Goal: Task Accomplishment & Management: Manage account settings

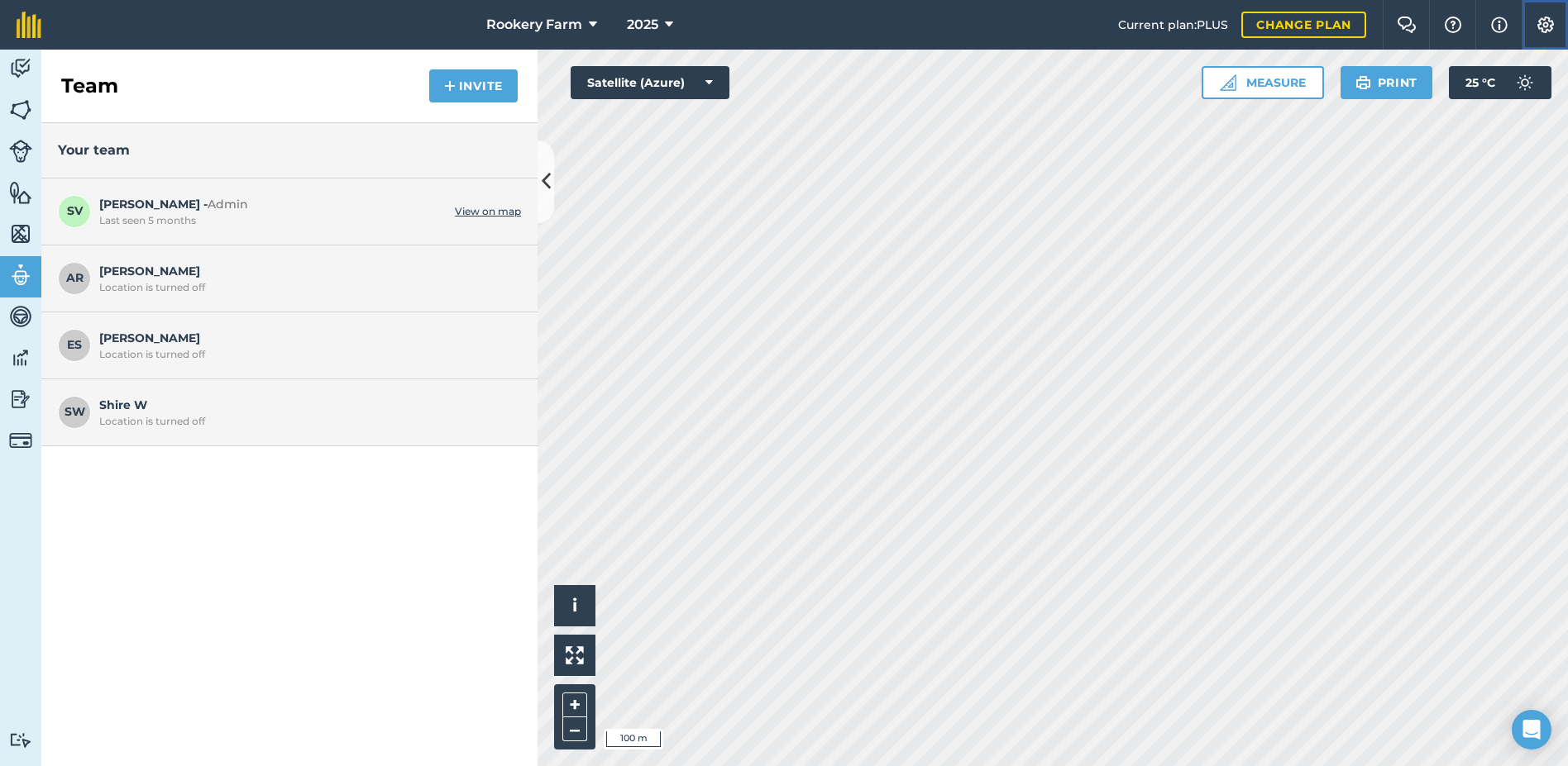
click at [1541, 29] on img at bounding box center [1545, 25] width 20 height 17
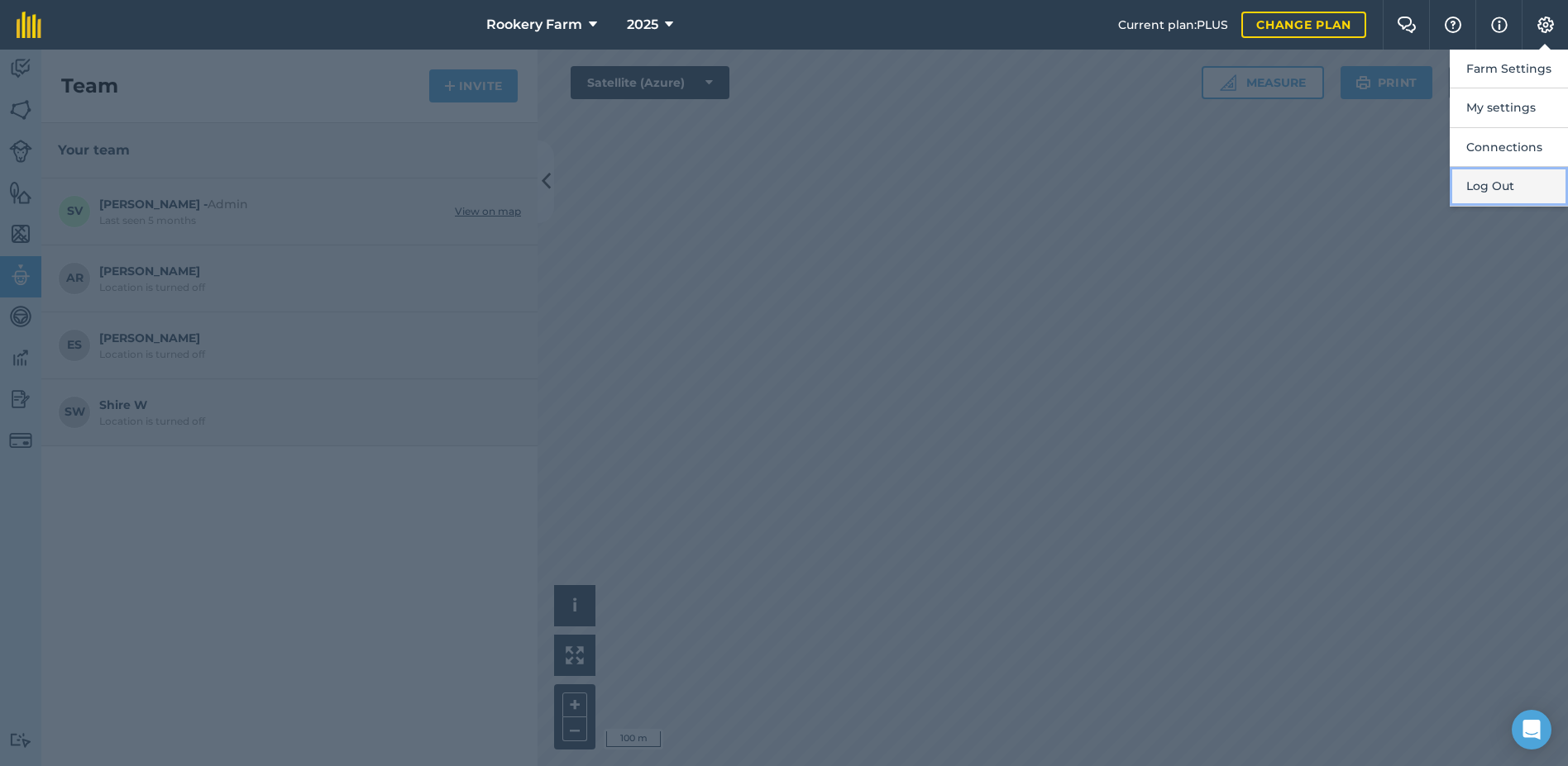
click at [1510, 188] on button "Log Out" at bounding box center [1509, 187] width 118 height 39
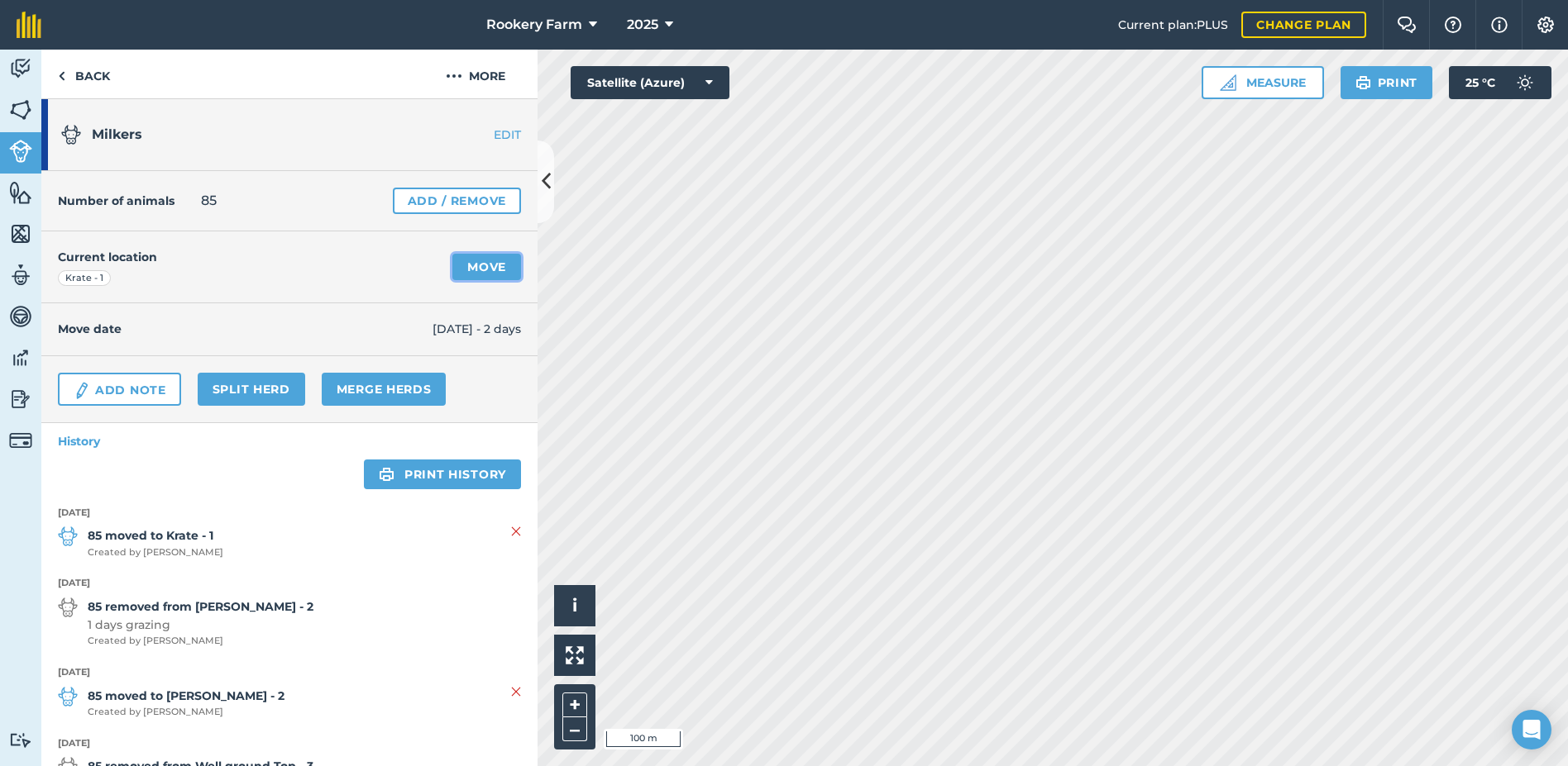
click at [479, 261] on link "Move" at bounding box center [487, 266] width 69 height 26
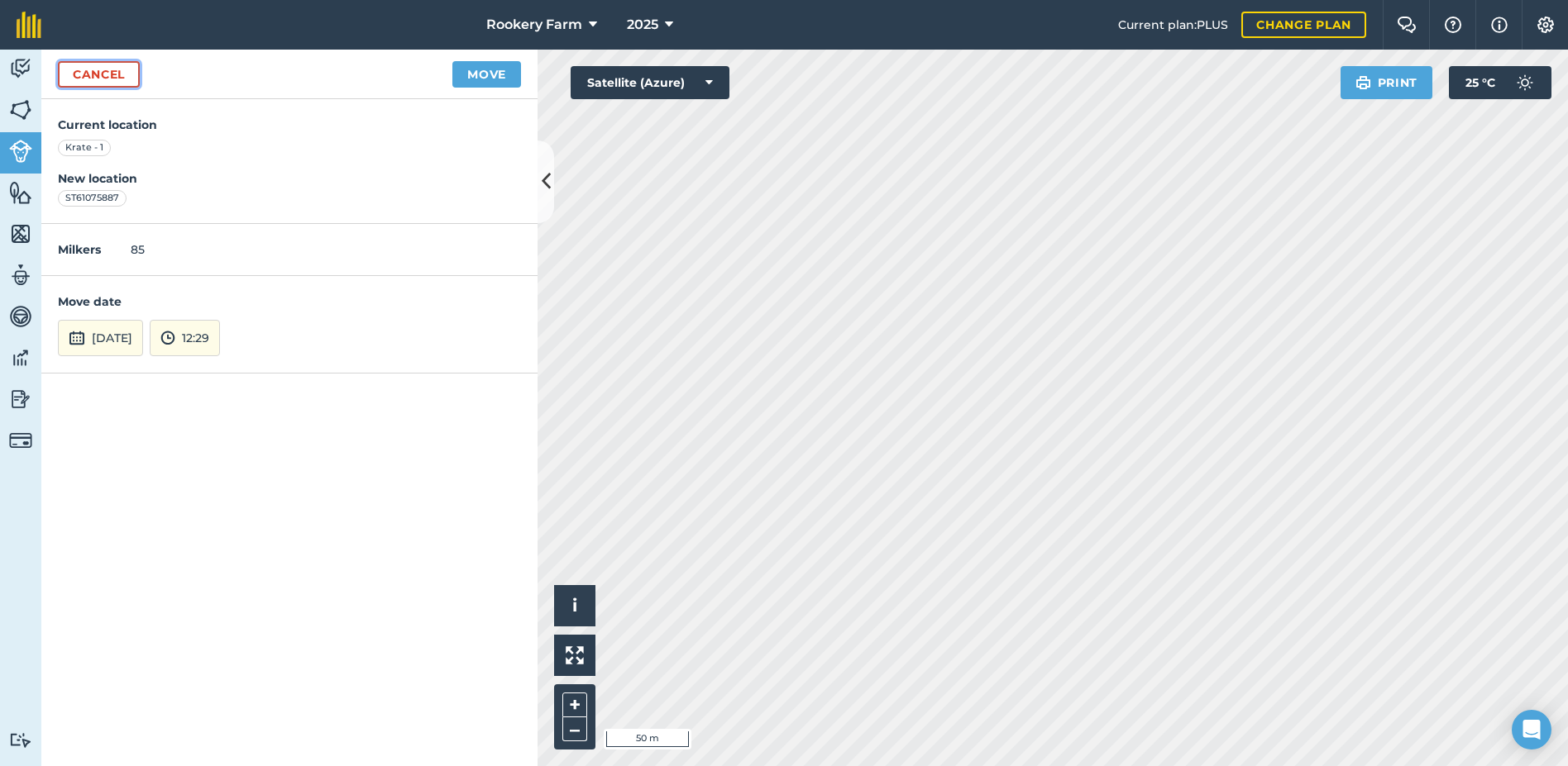
click at [96, 78] on link "Cancel" at bounding box center [98, 74] width 82 height 26
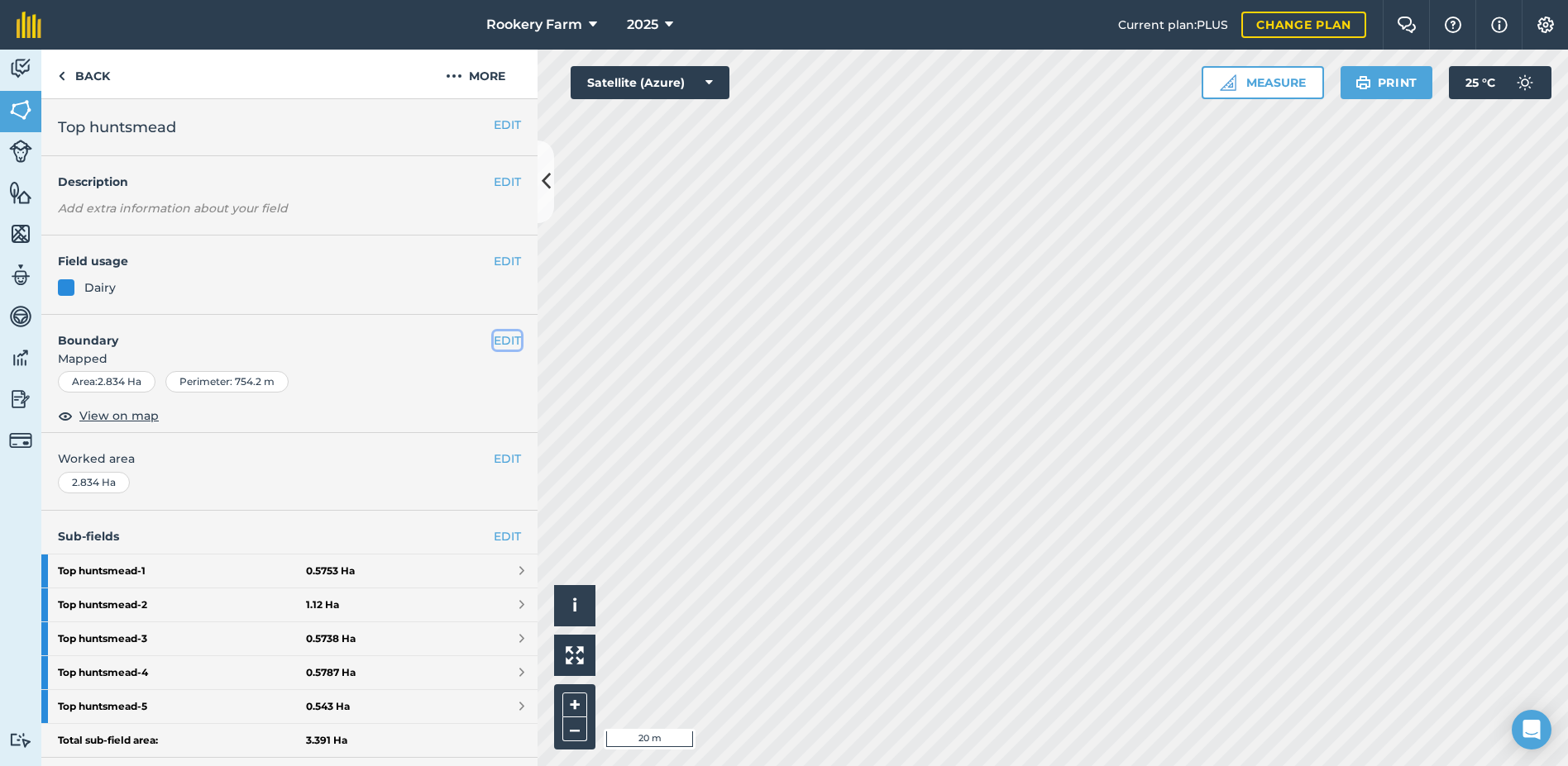
click at [496, 335] on button "EDIT" at bounding box center [506, 341] width 27 height 19
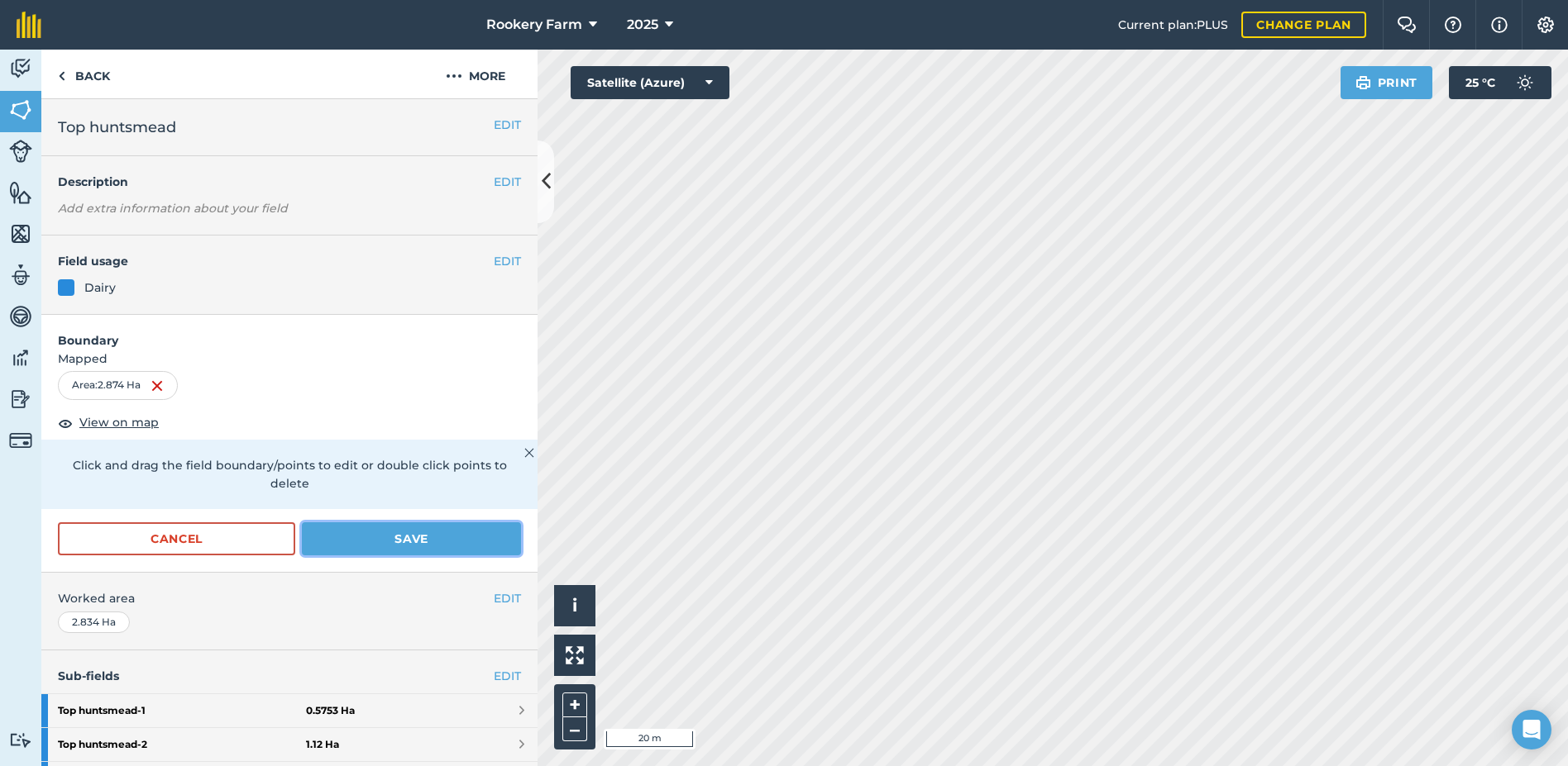
click at [408, 536] on button "Save" at bounding box center [412, 539] width 219 height 33
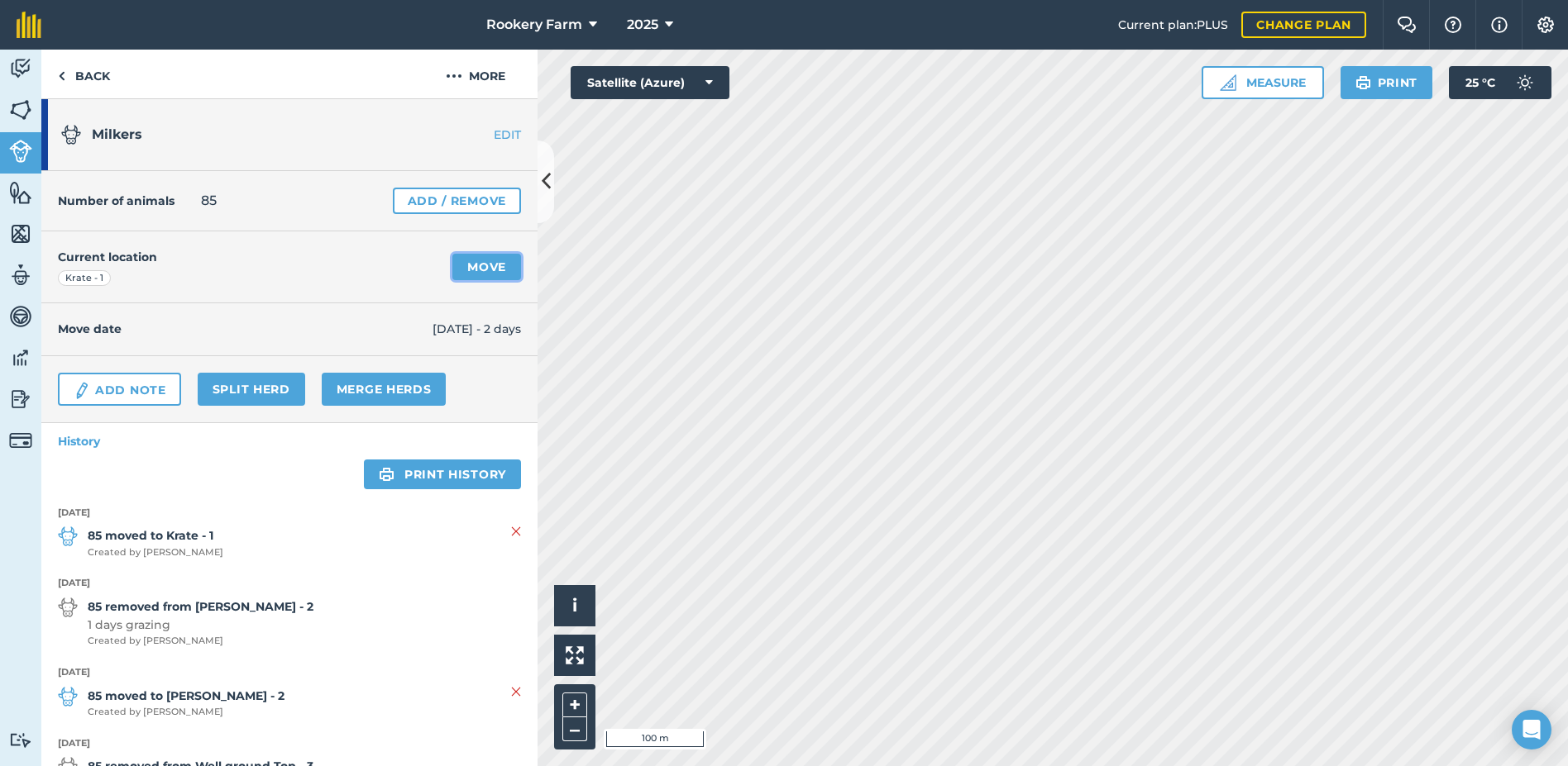
click at [482, 265] on link "Move" at bounding box center [487, 266] width 69 height 26
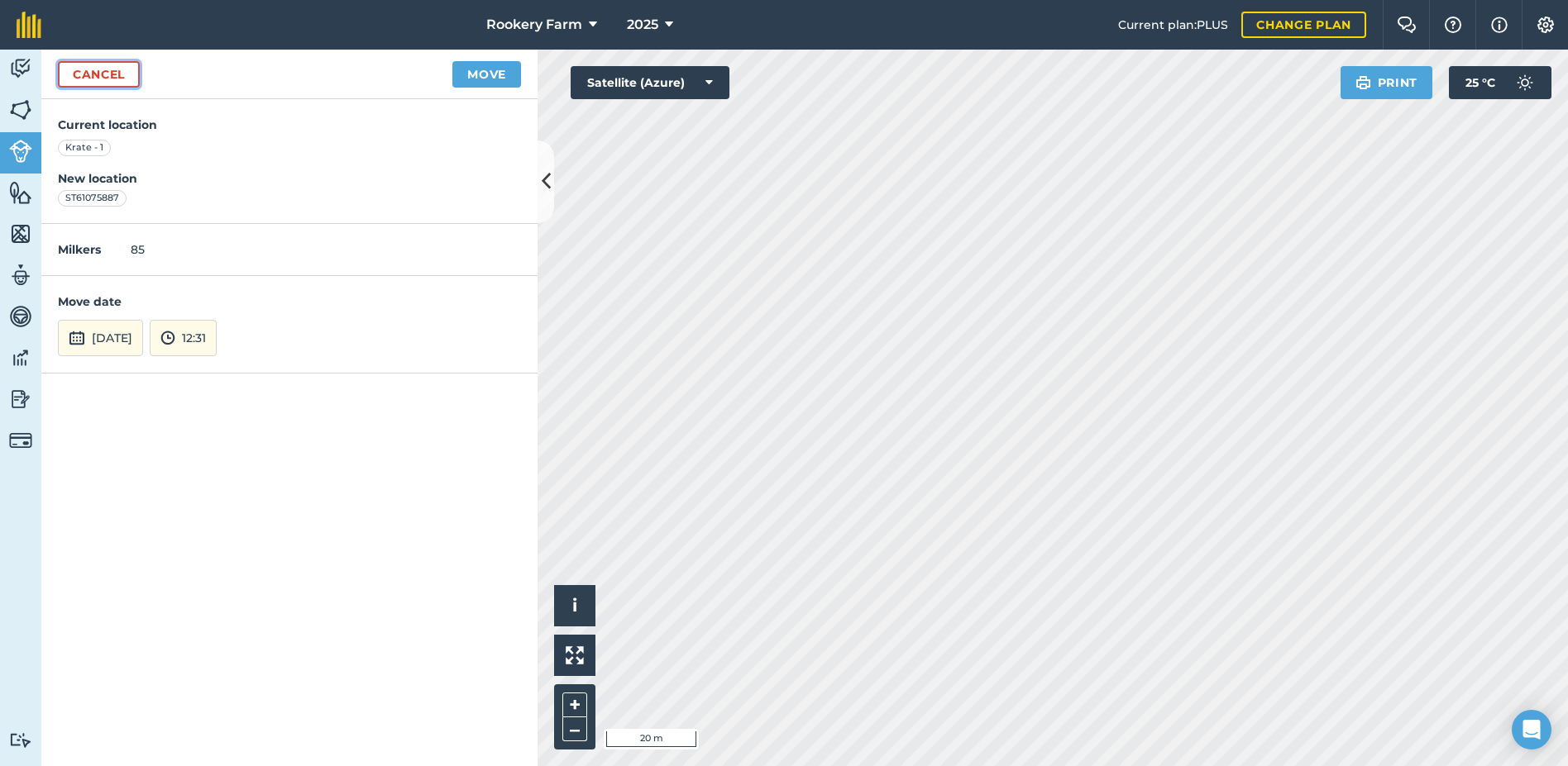
click at [116, 71] on link "Cancel" at bounding box center [98, 74] width 82 height 26
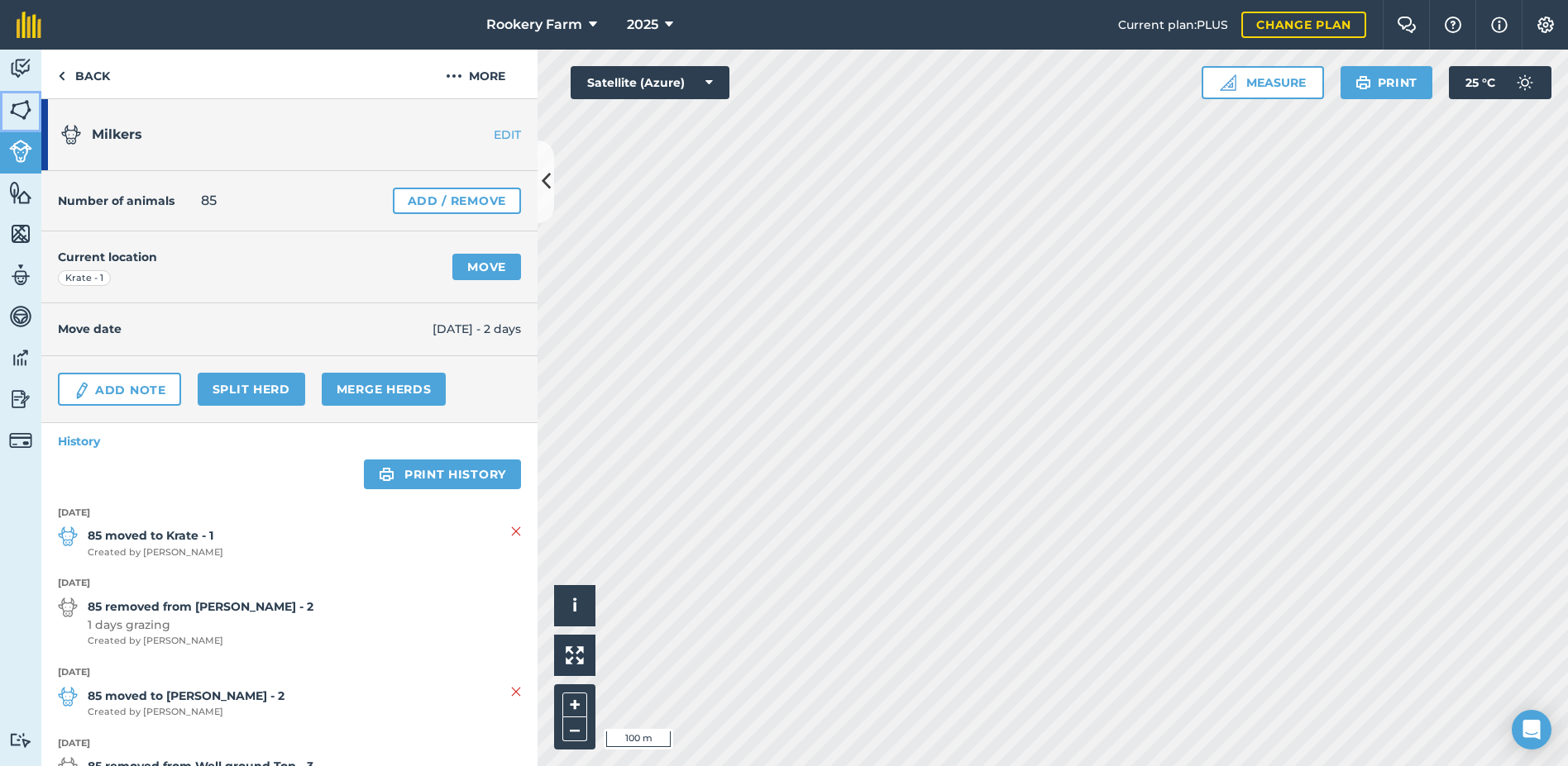
click at [26, 110] on img at bounding box center [20, 110] width 23 height 25
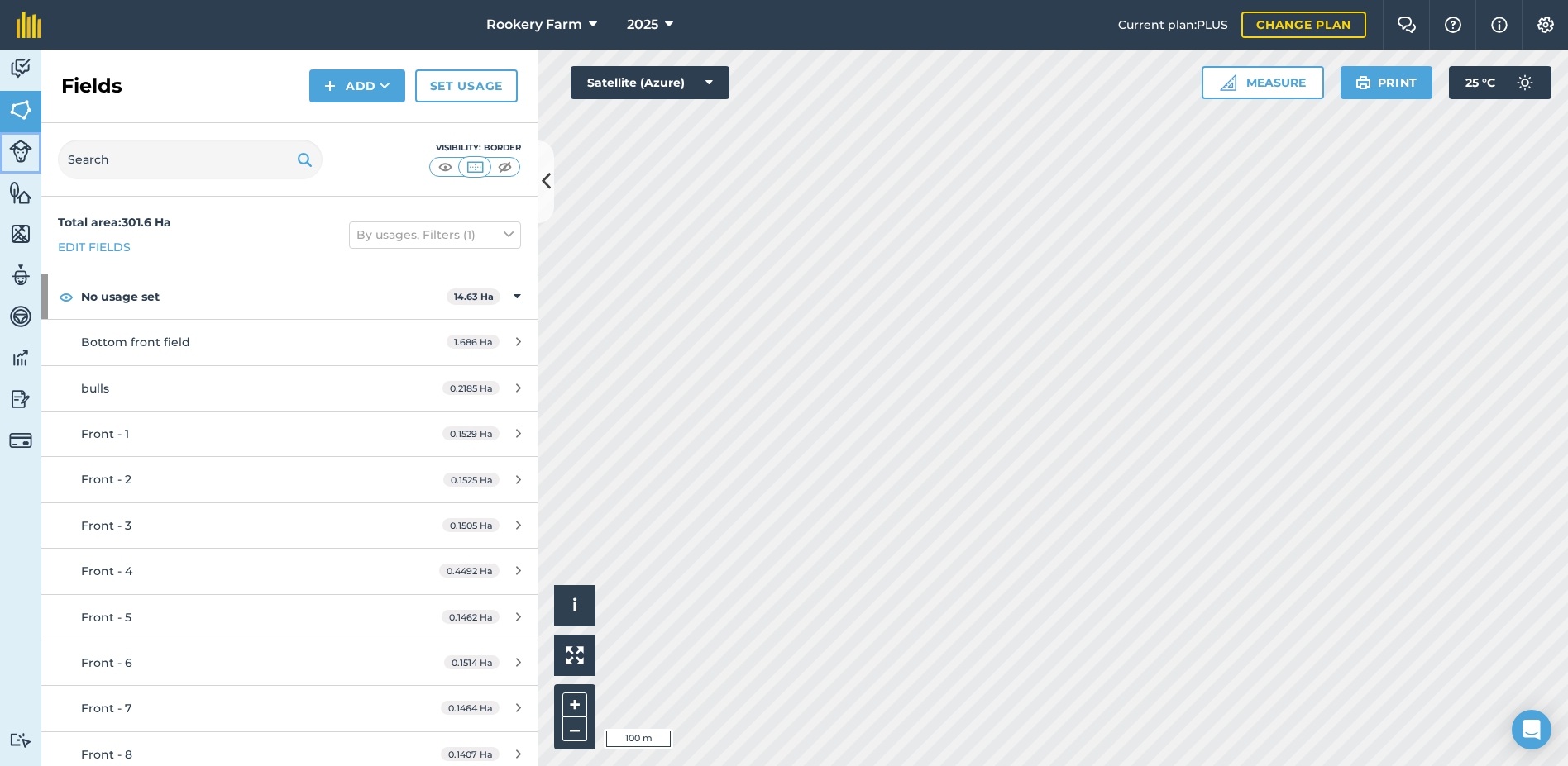
click at [25, 156] on img at bounding box center [20, 150] width 23 height 23
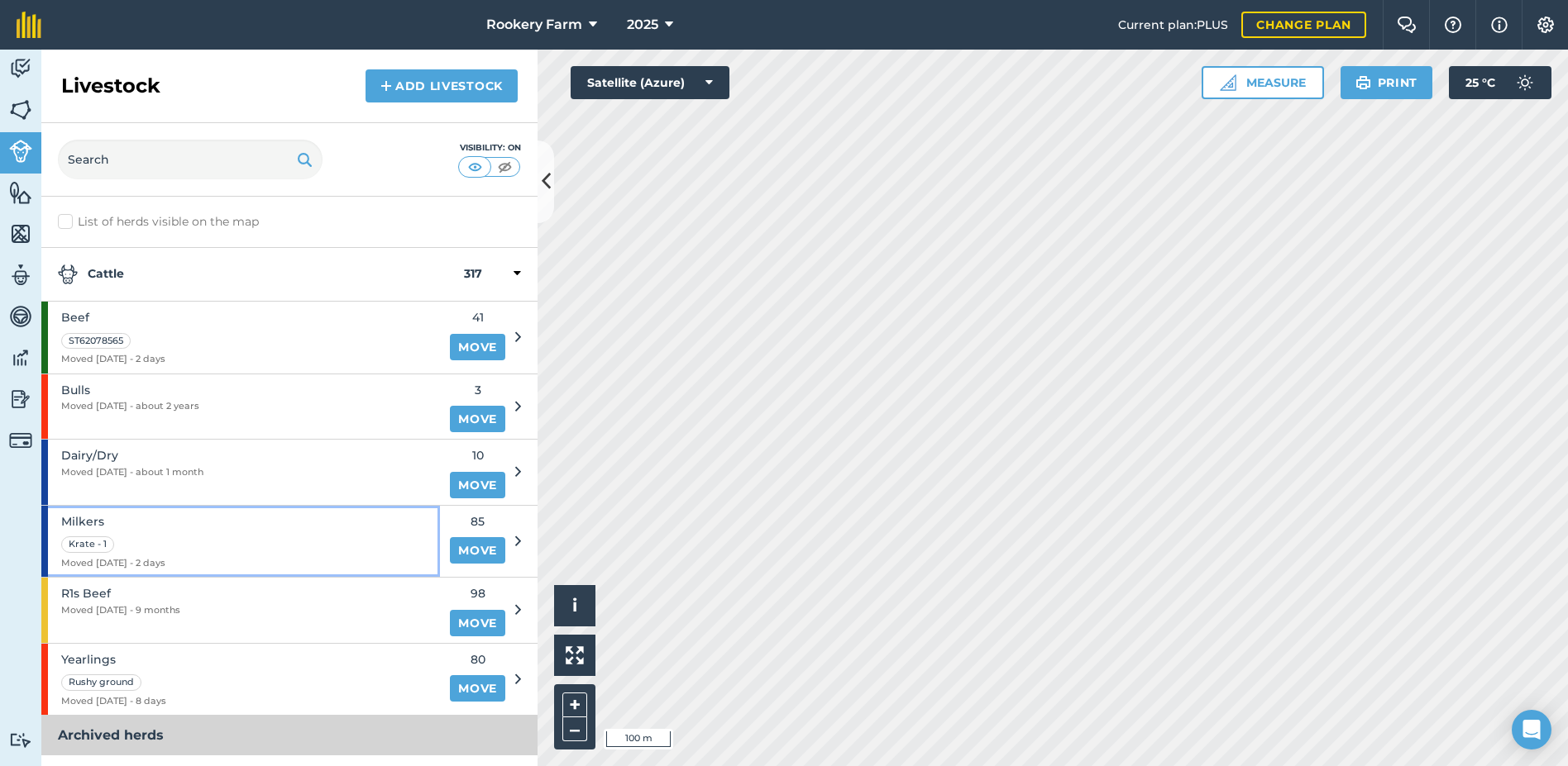
click at [162, 537] on div "Krate - 1" at bounding box center [113, 543] width 104 height 19
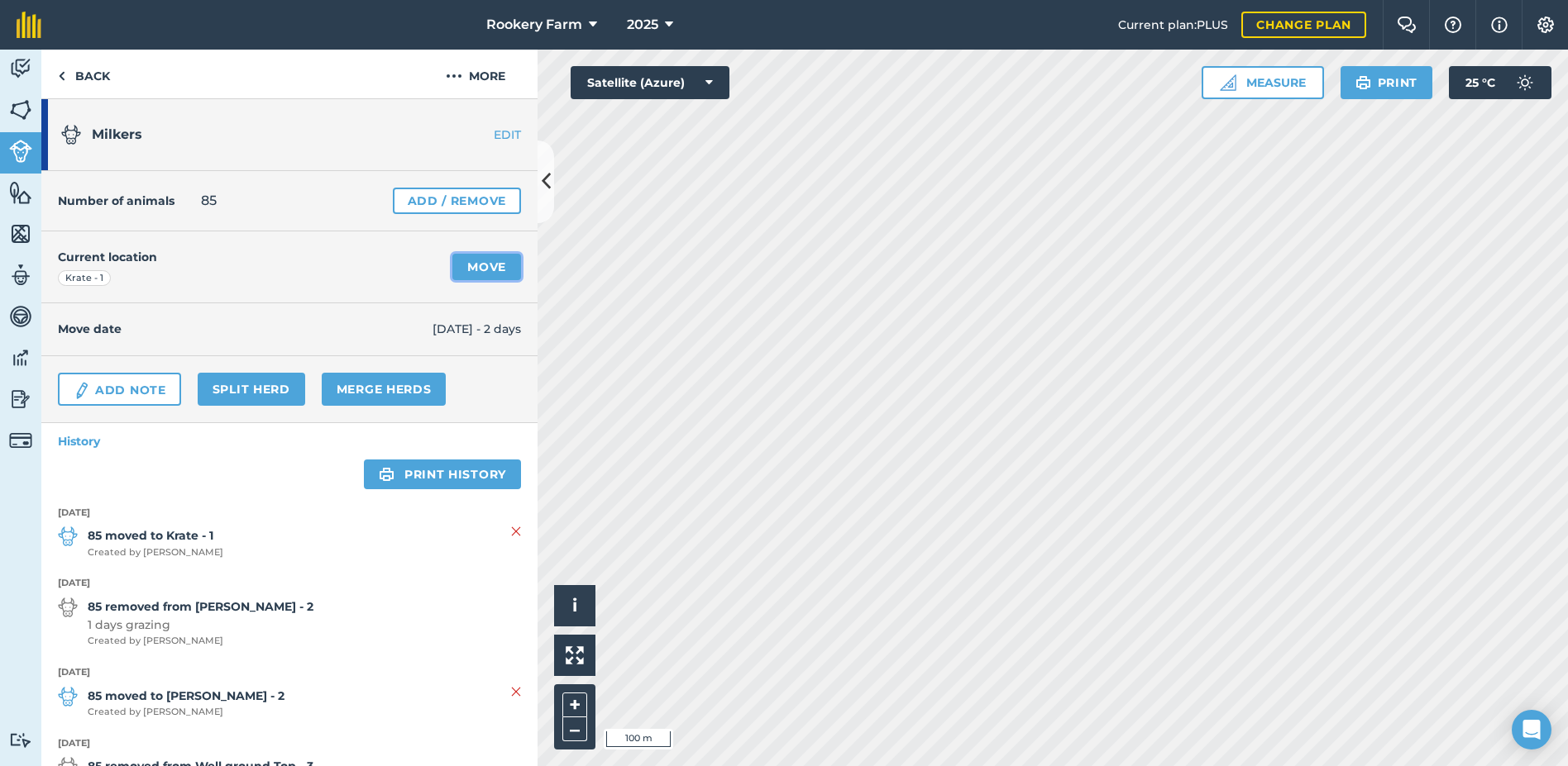
click at [464, 275] on link "Move" at bounding box center [487, 266] width 69 height 26
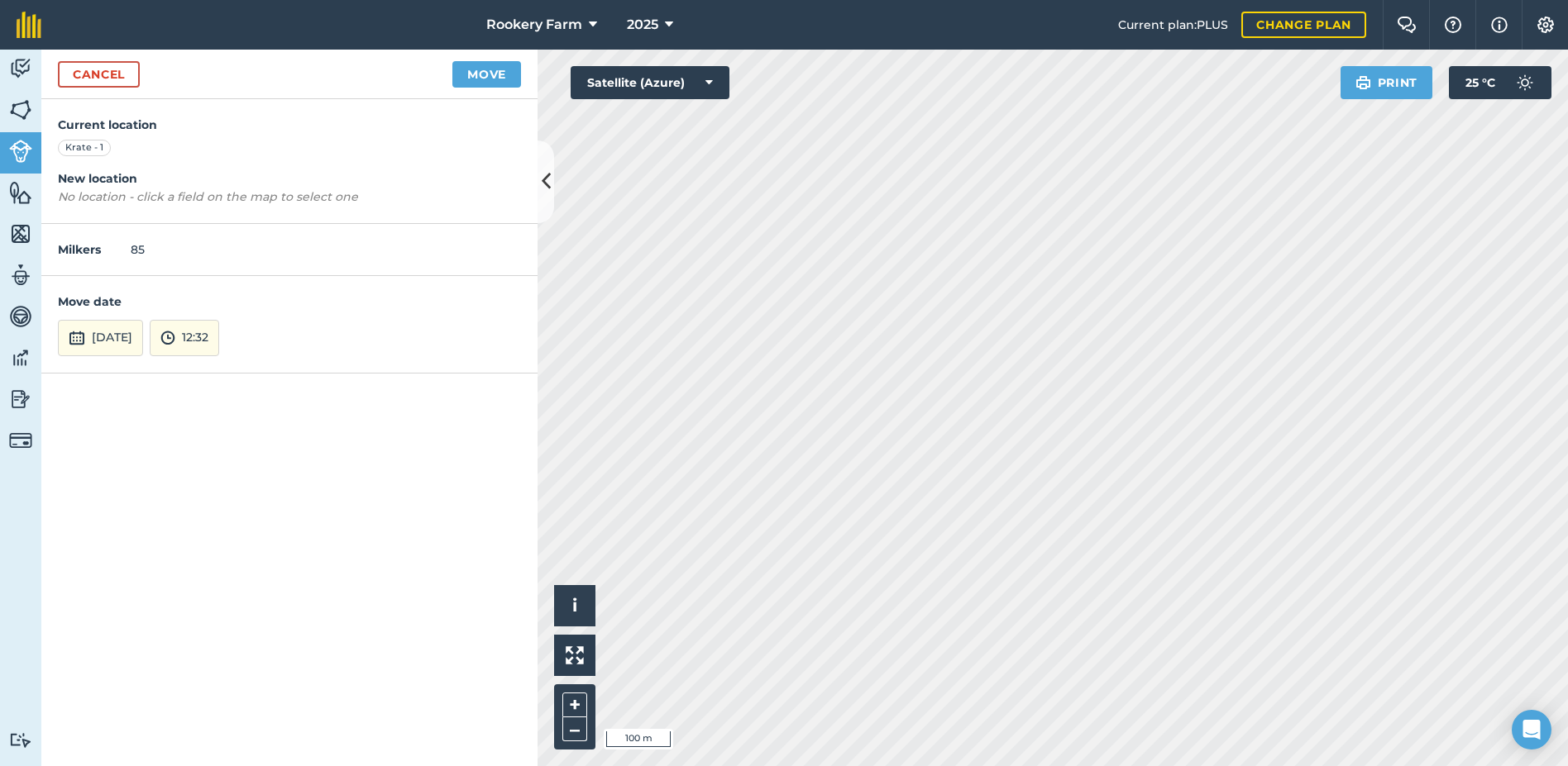
click at [112, 196] on em "No location - click a field on the map to select one" at bounding box center [207, 197] width 300 height 15
click at [216, 185] on h4 "New location" at bounding box center [289, 178] width 464 height 19
click at [285, 190] on em "No location - click a field on the map to select one" at bounding box center [207, 197] width 300 height 15
click at [113, 79] on link "Cancel" at bounding box center [98, 74] width 82 height 26
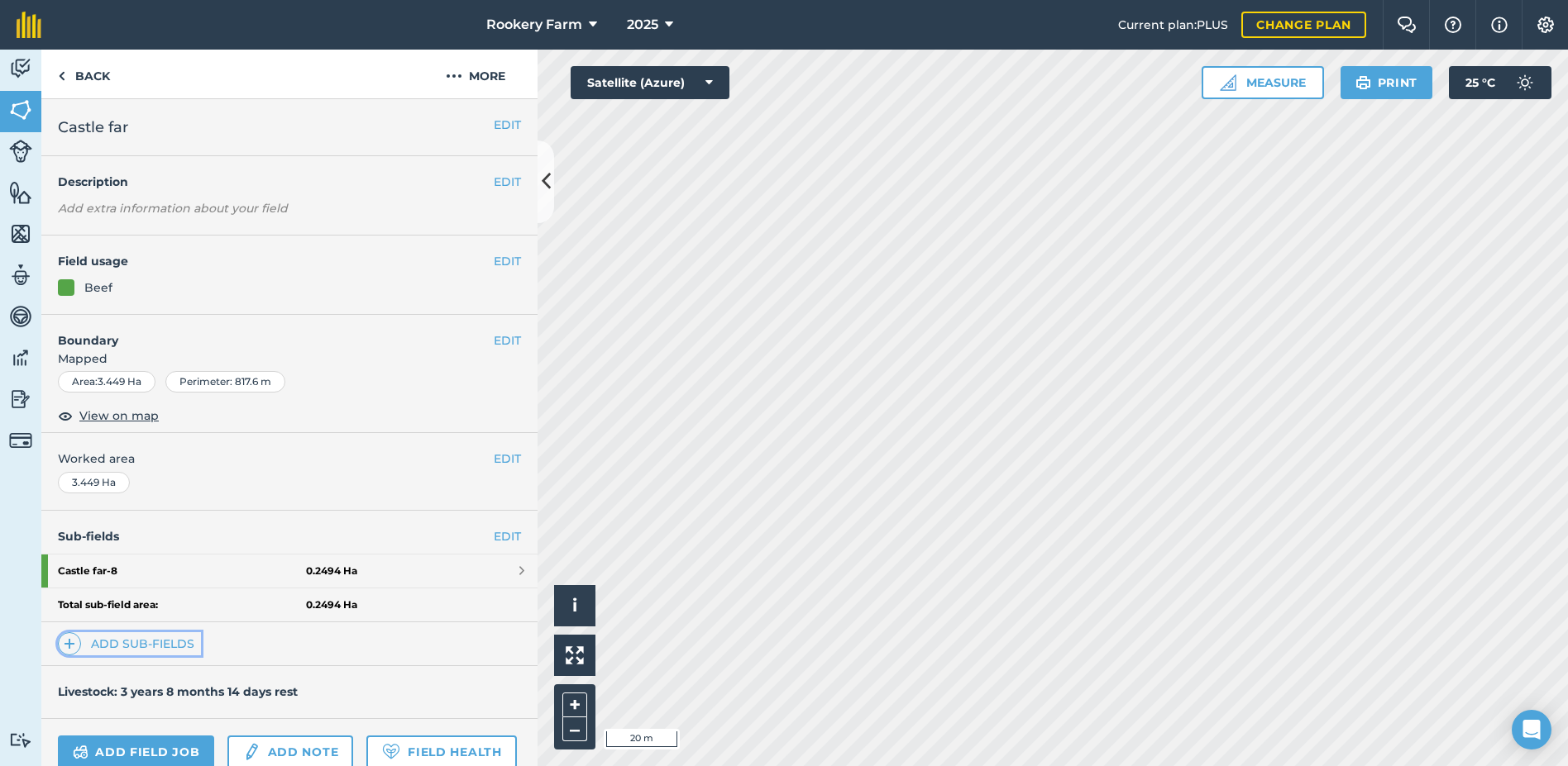
click at [164, 643] on link "Add sub-fields" at bounding box center [129, 643] width 143 height 23
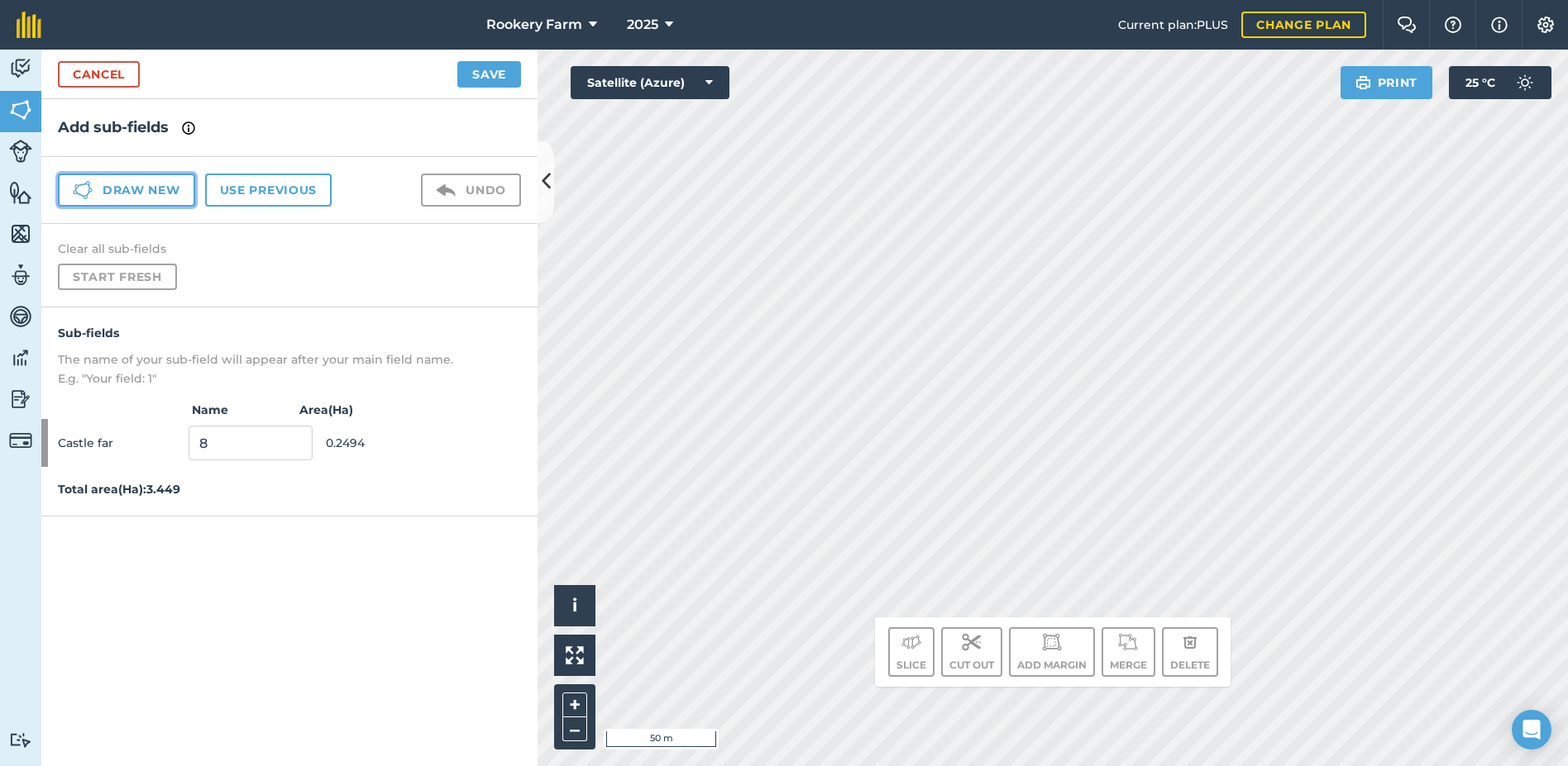
click at [110, 196] on button "Draw new" at bounding box center [126, 190] width 137 height 33
click at [104, 72] on link "Cancel" at bounding box center [98, 74] width 82 height 26
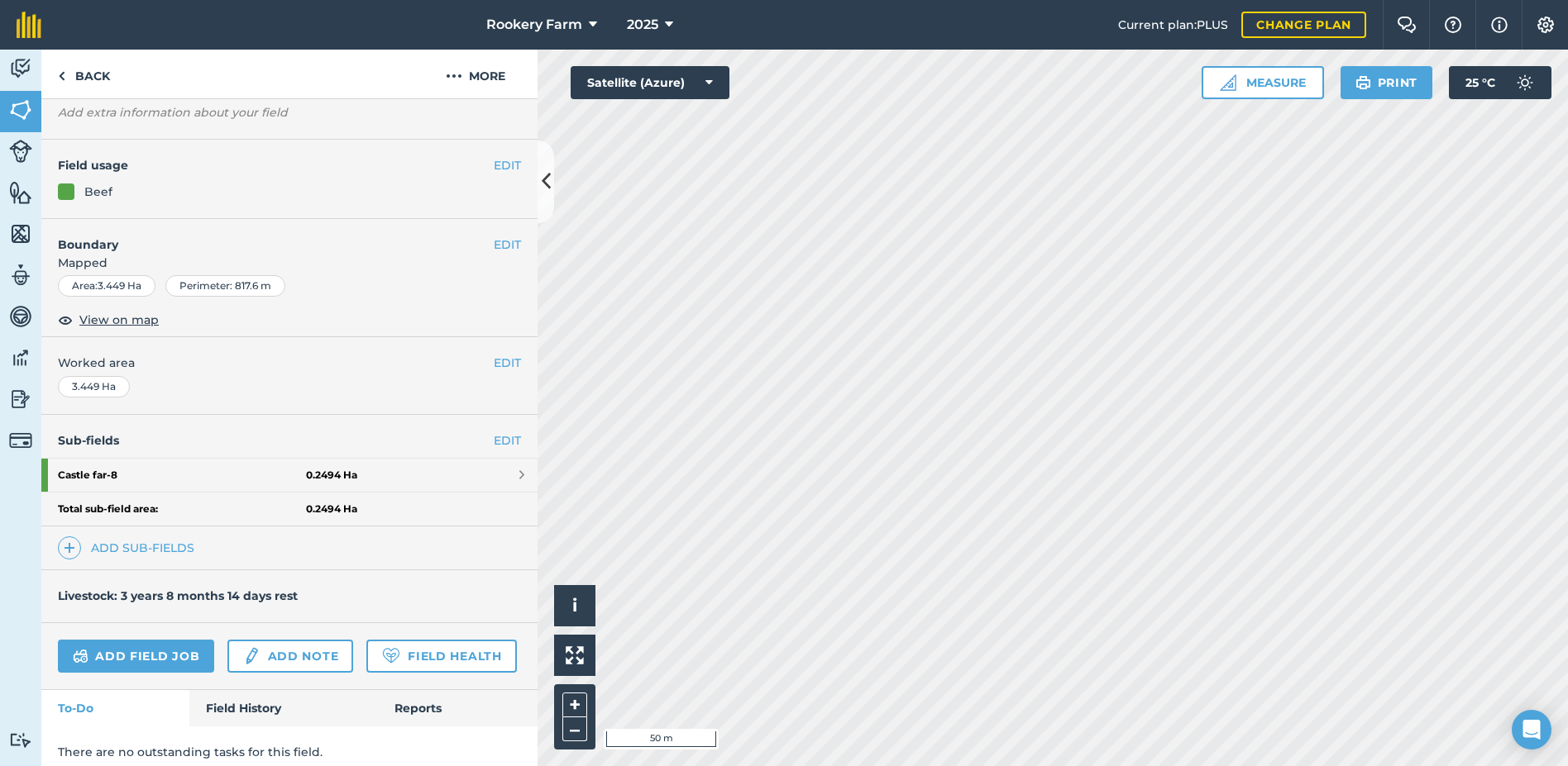
scroll to position [154, 0]
